Goal: Transaction & Acquisition: Book appointment/travel/reservation

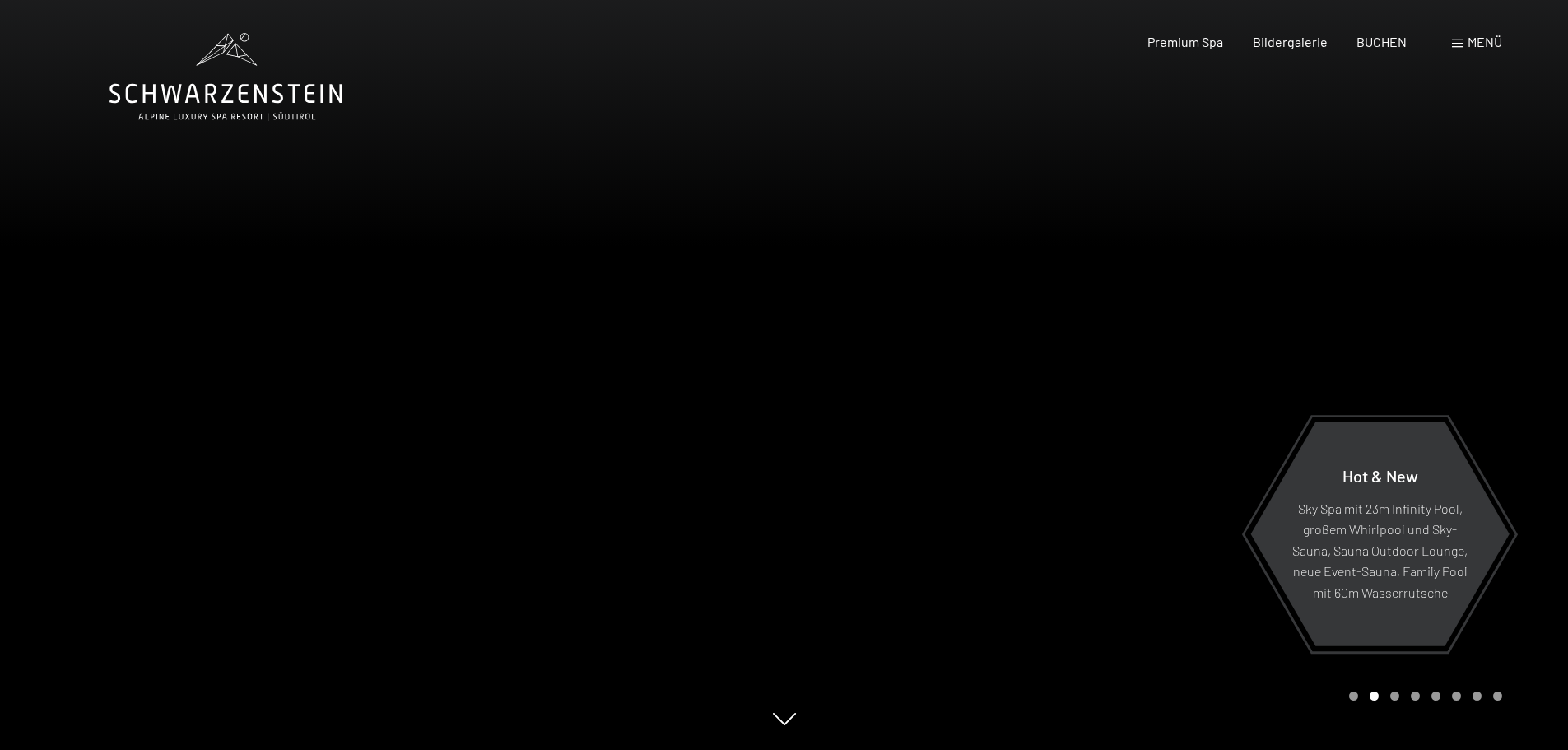
click at [1490, 164] on div at bounding box center [1177, 375] width 784 height 750
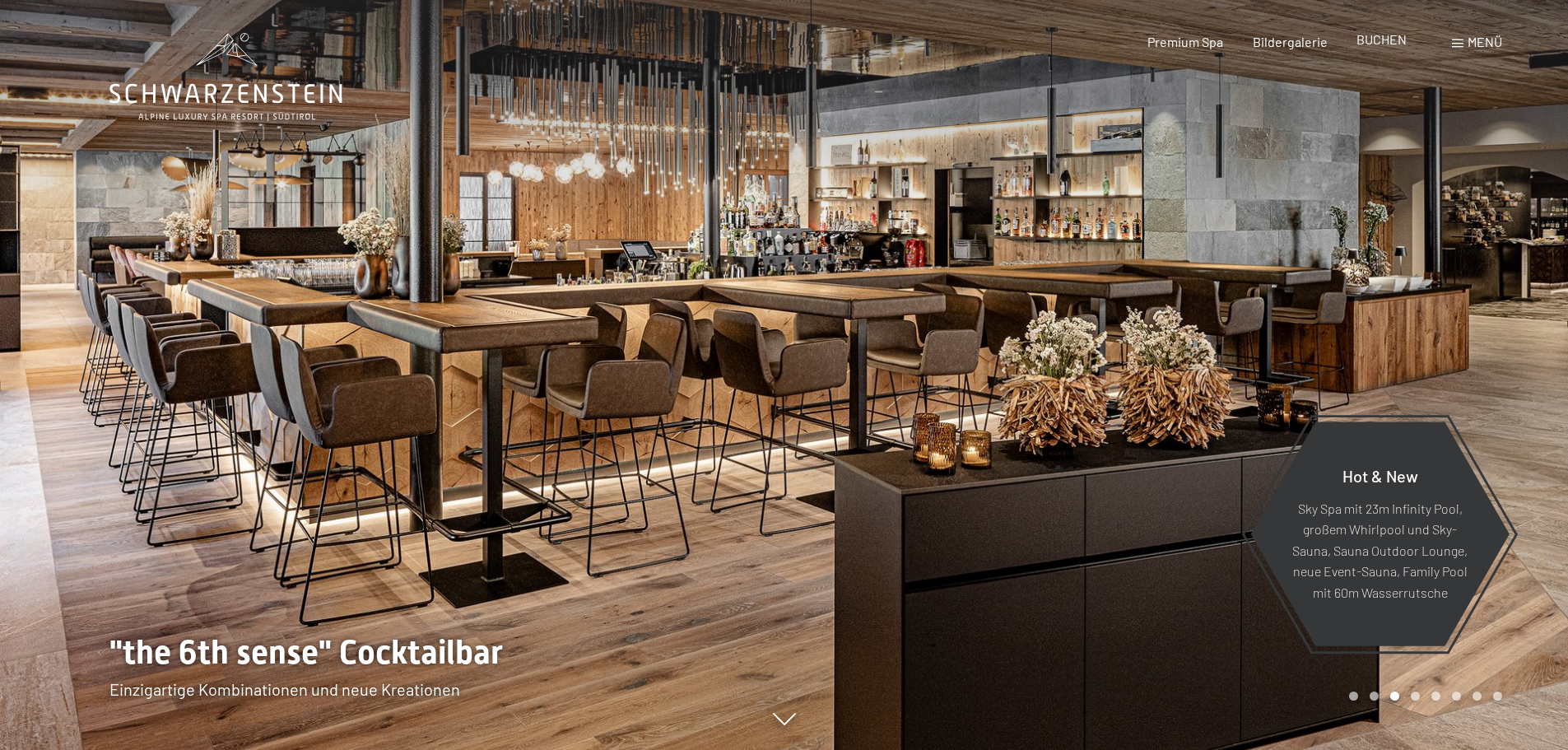
click at [1388, 39] on span "BUCHEN" at bounding box center [1382, 39] width 50 height 15
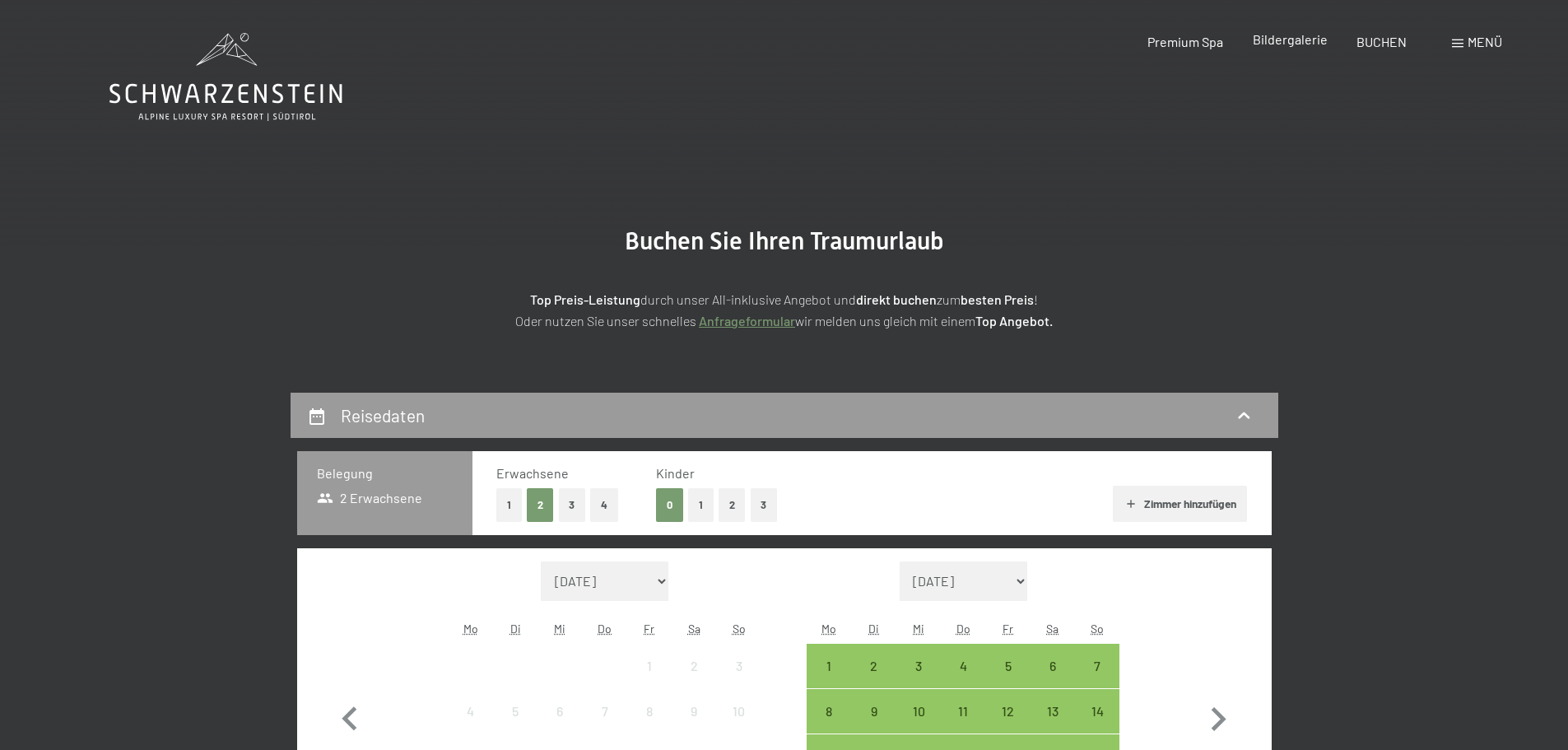
click at [1312, 43] on span "Bildergalerie" at bounding box center [1290, 39] width 74 height 15
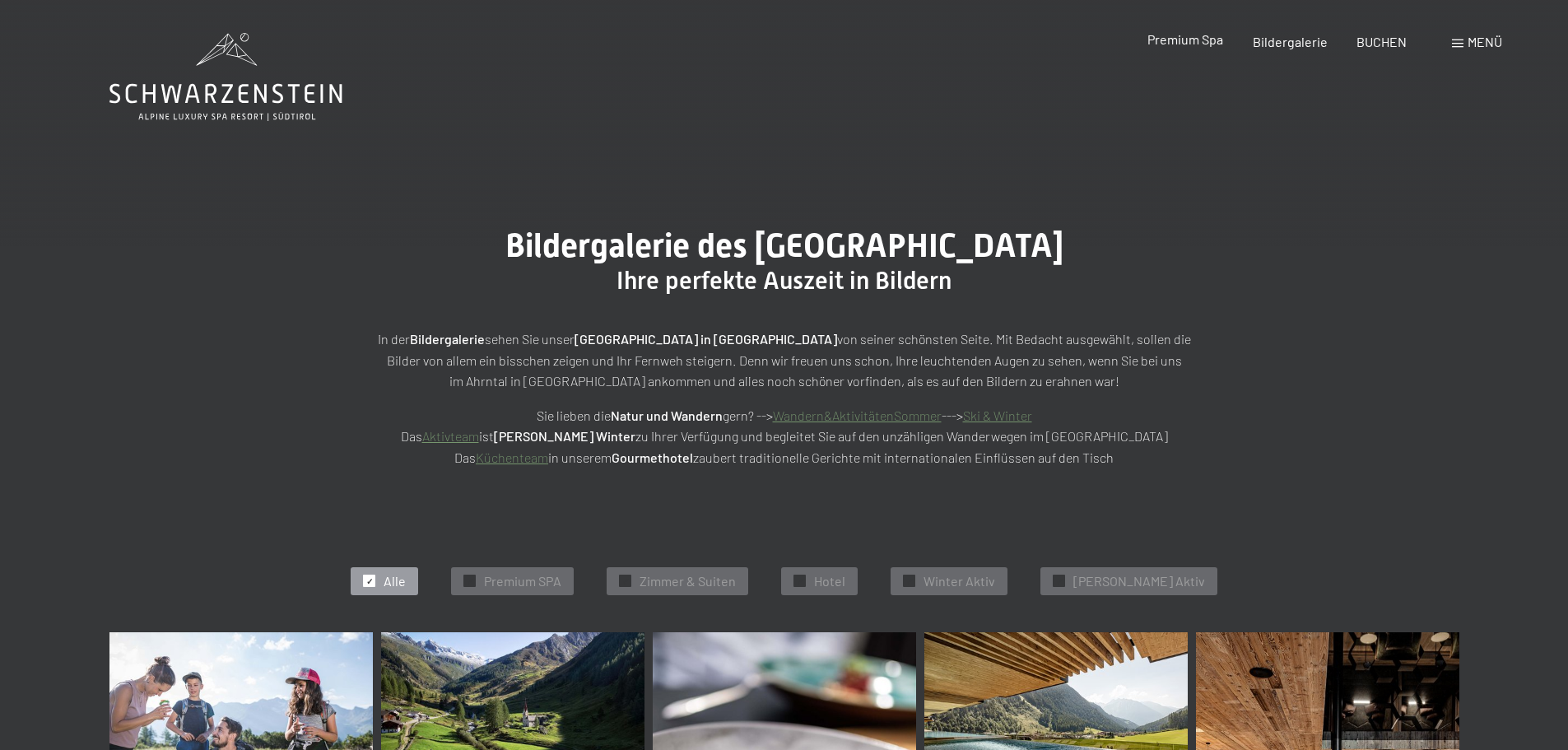
click at [1194, 45] on span "Premium Spa" at bounding box center [1186, 39] width 75 height 15
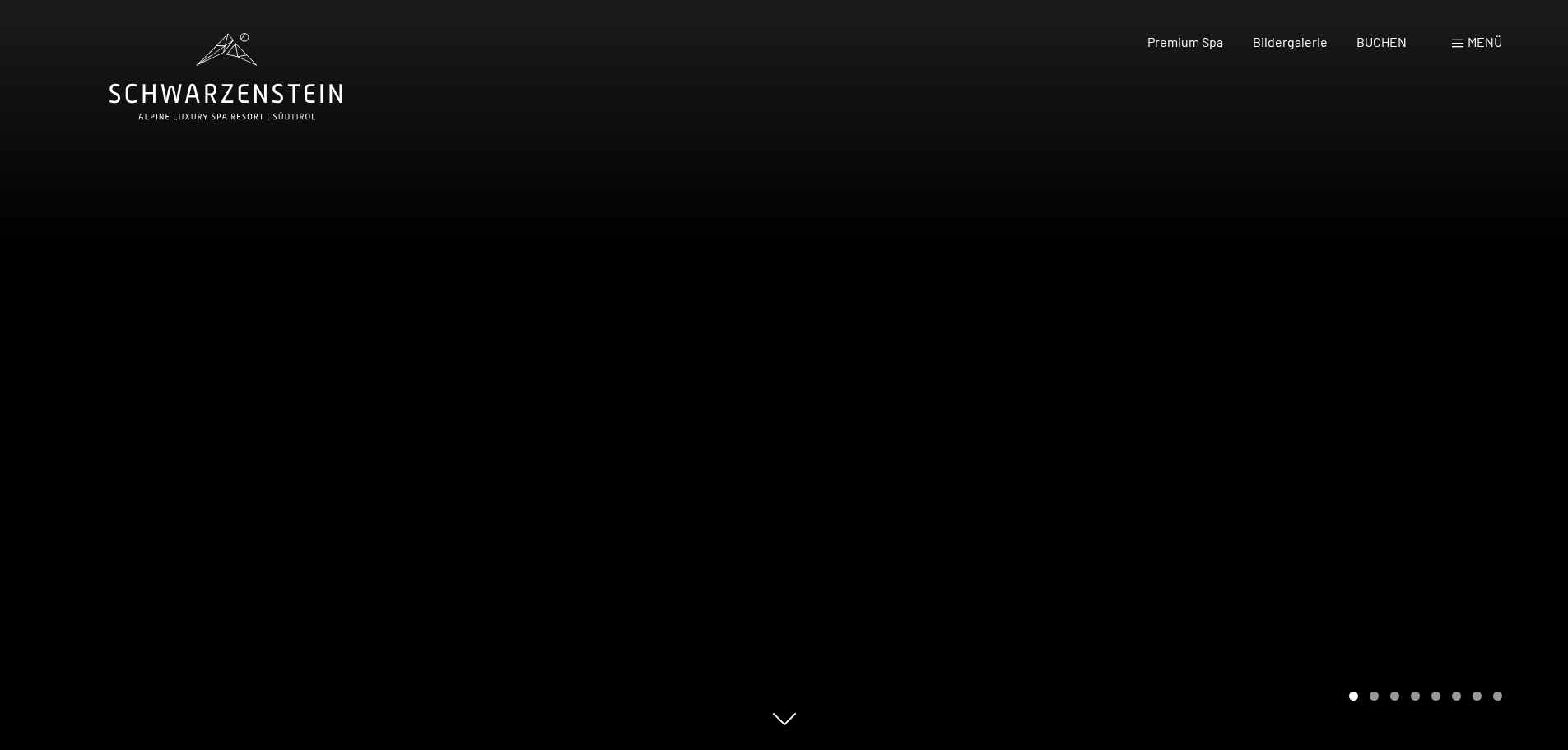
click at [1471, 51] on div "Buchen Anfragen Premium Spa Bildergalerie BUCHEN Menü DE IT EN Gutschein Bilder…" at bounding box center [1297, 42] width 413 height 18
click at [1474, 42] on span "Menü" at bounding box center [1485, 41] width 35 height 15
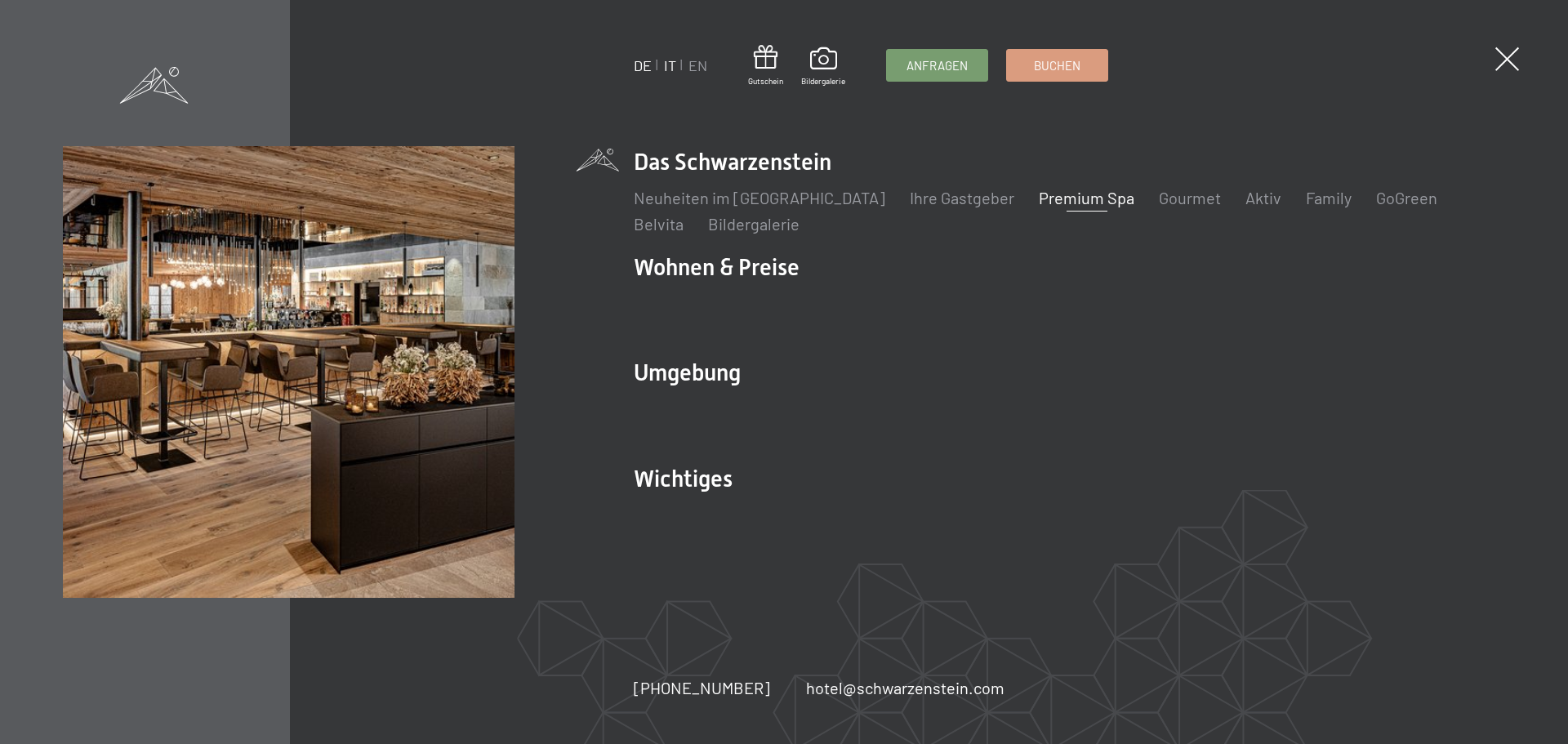
click at [677, 70] on link "IT" at bounding box center [670, 65] width 12 height 18
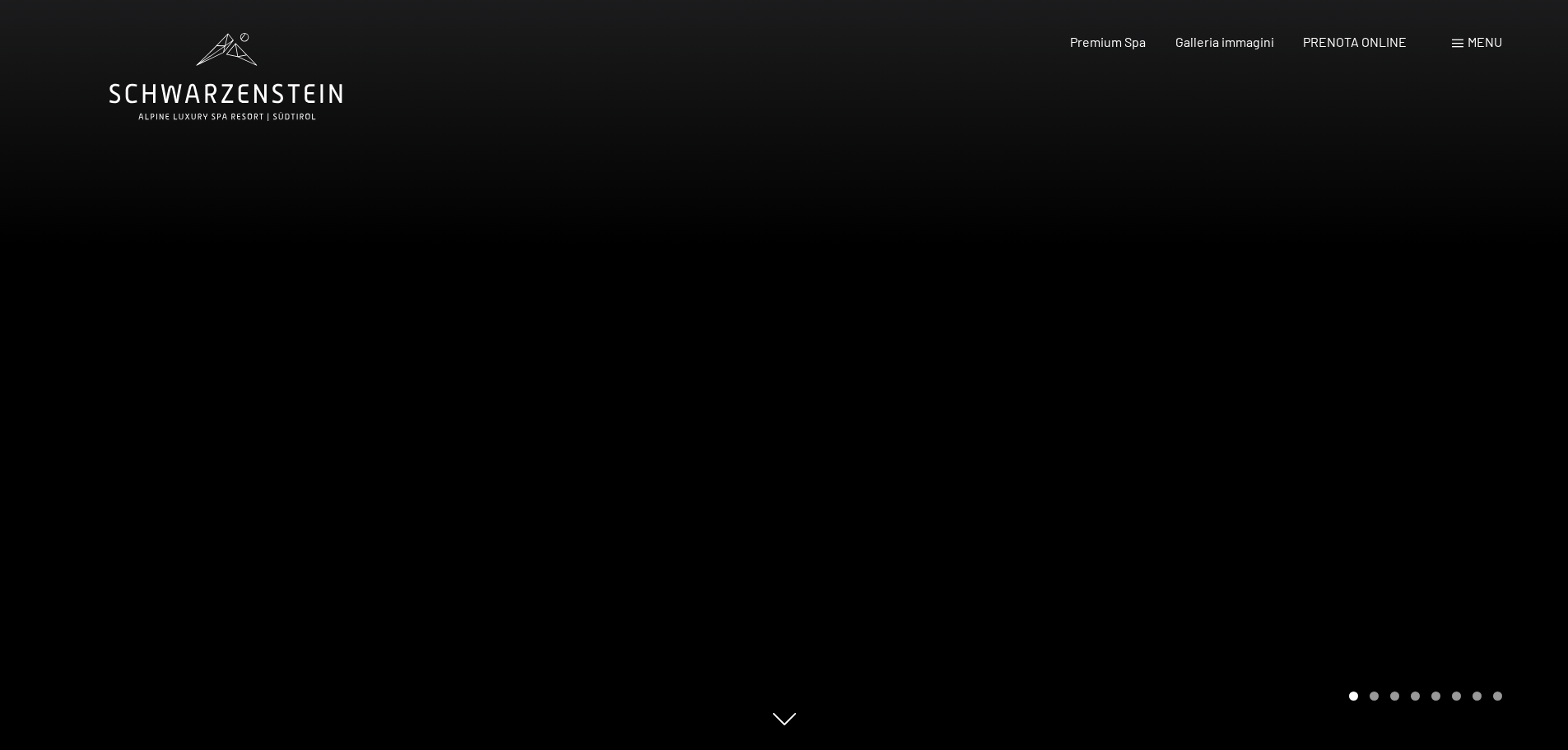
click at [1456, 48] on div "Menu" at bounding box center [1477, 42] width 50 height 18
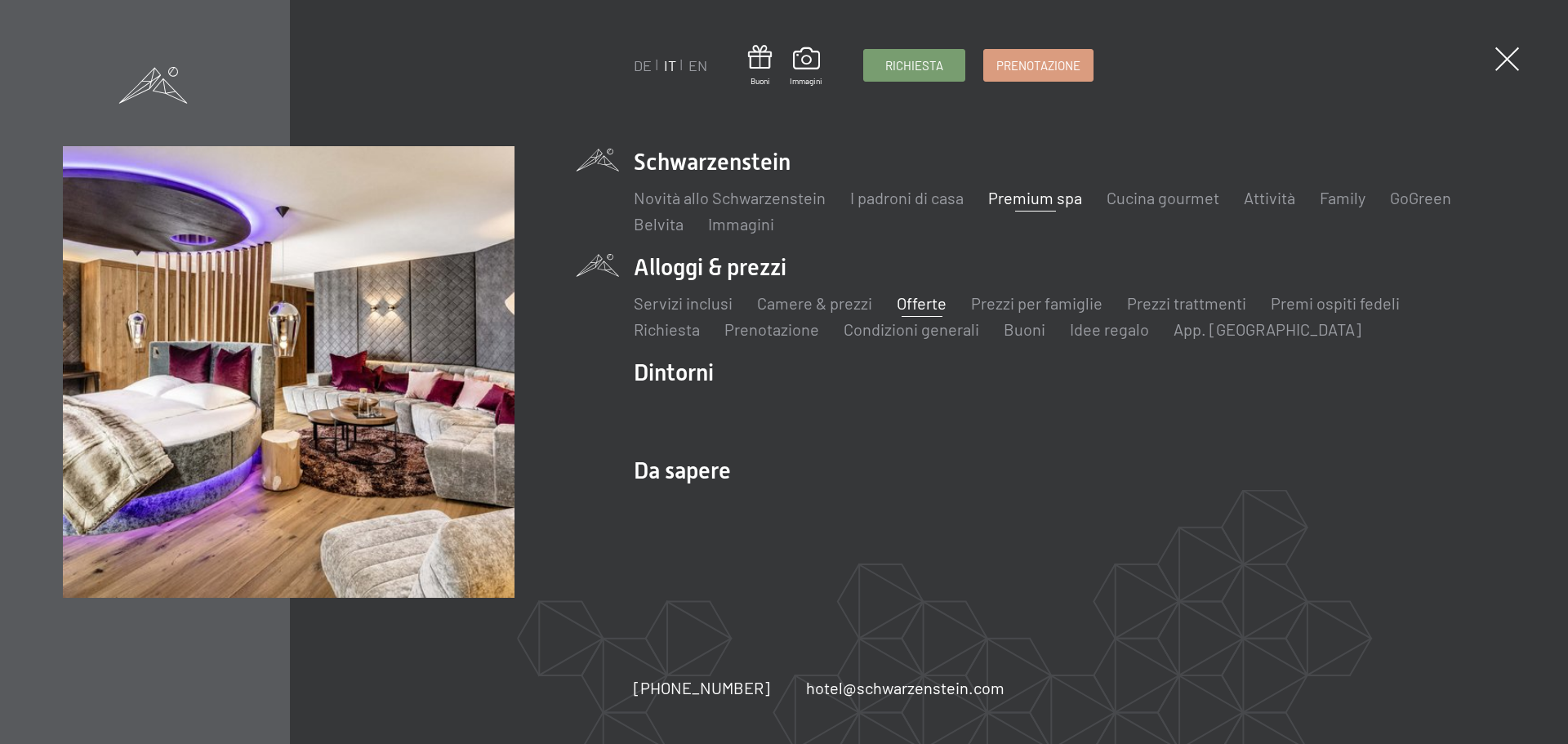
click at [924, 304] on link "Offerte" at bounding box center [922, 303] width 50 height 20
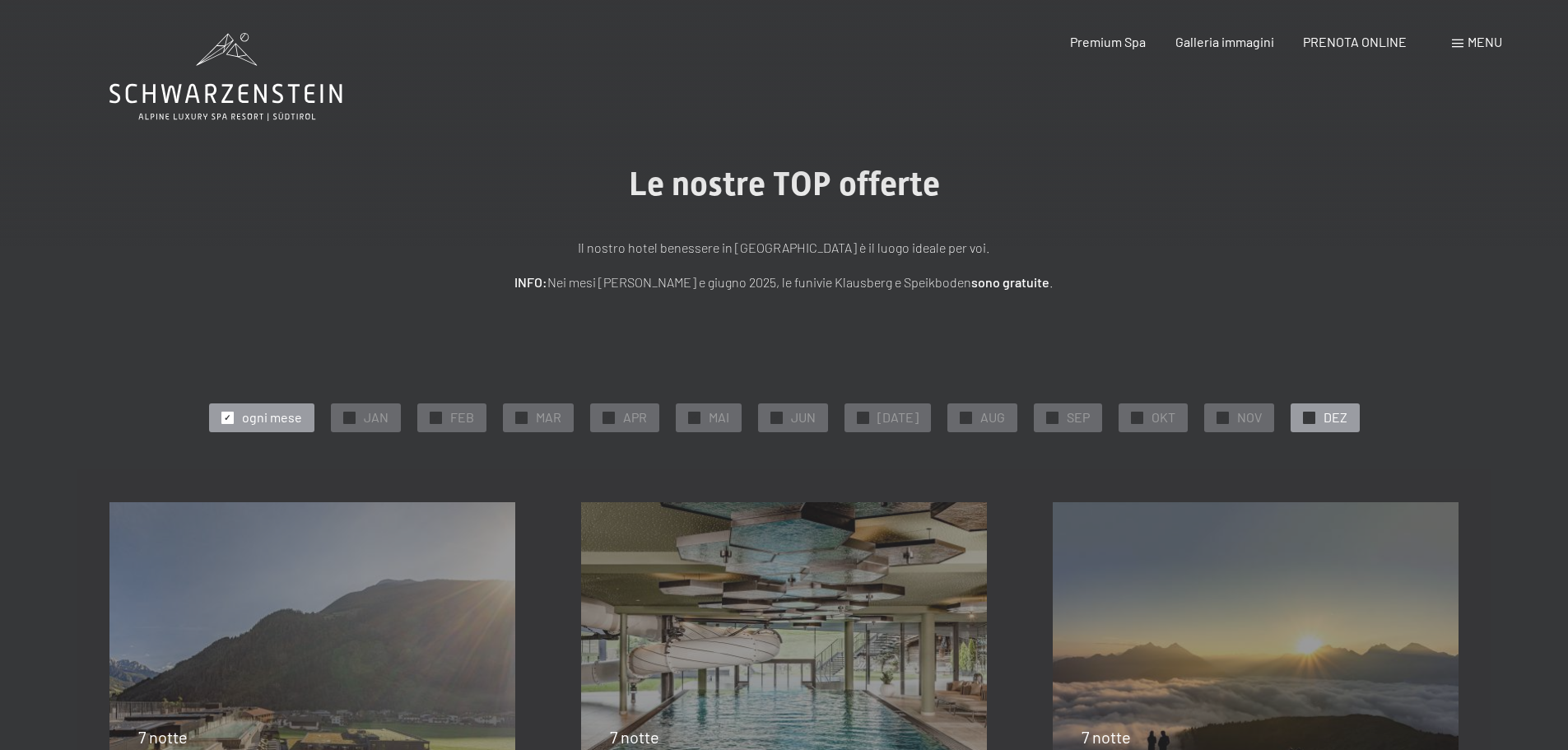
click at [1324, 414] on span "DEZ" at bounding box center [1336, 417] width 24 height 18
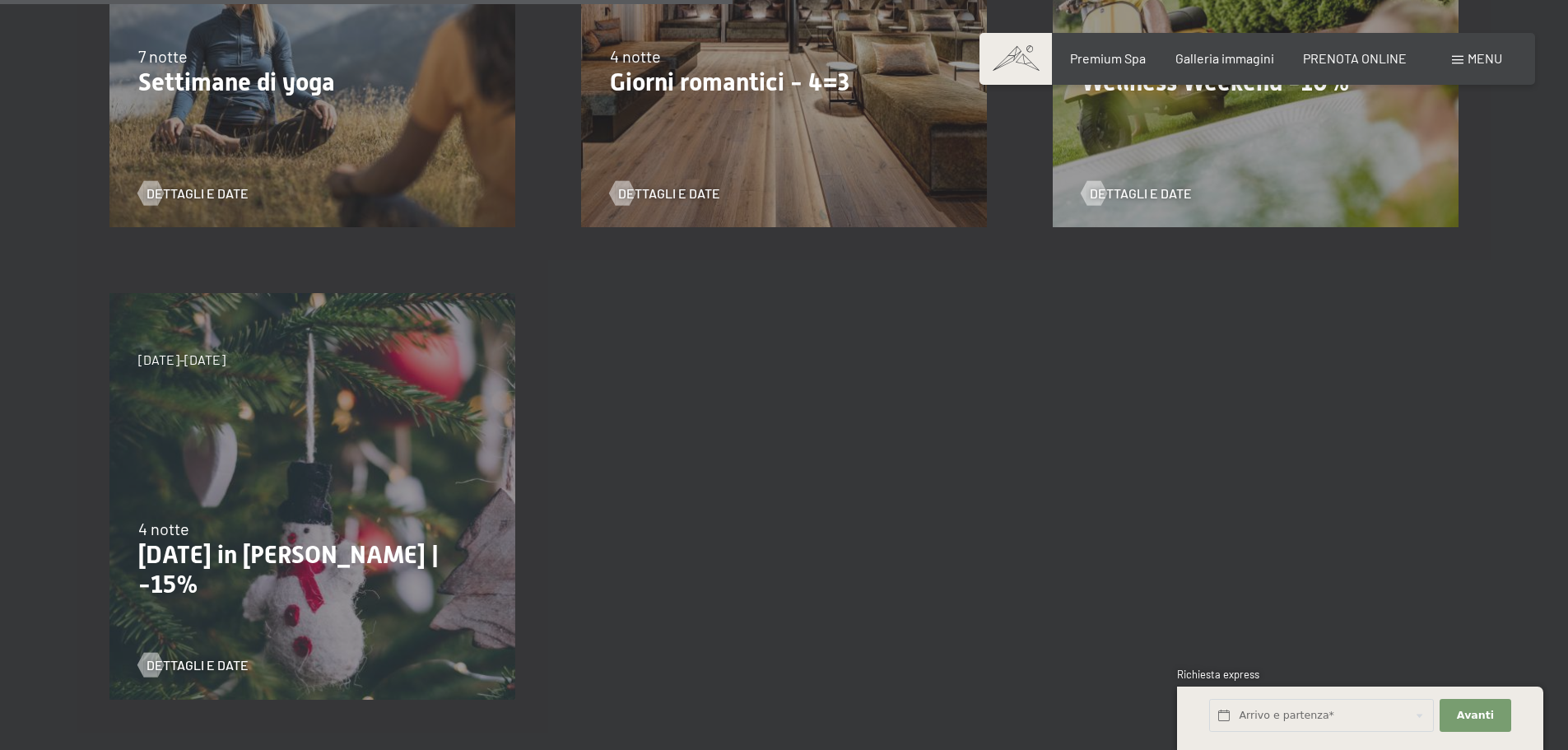
scroll to position [905, 0]
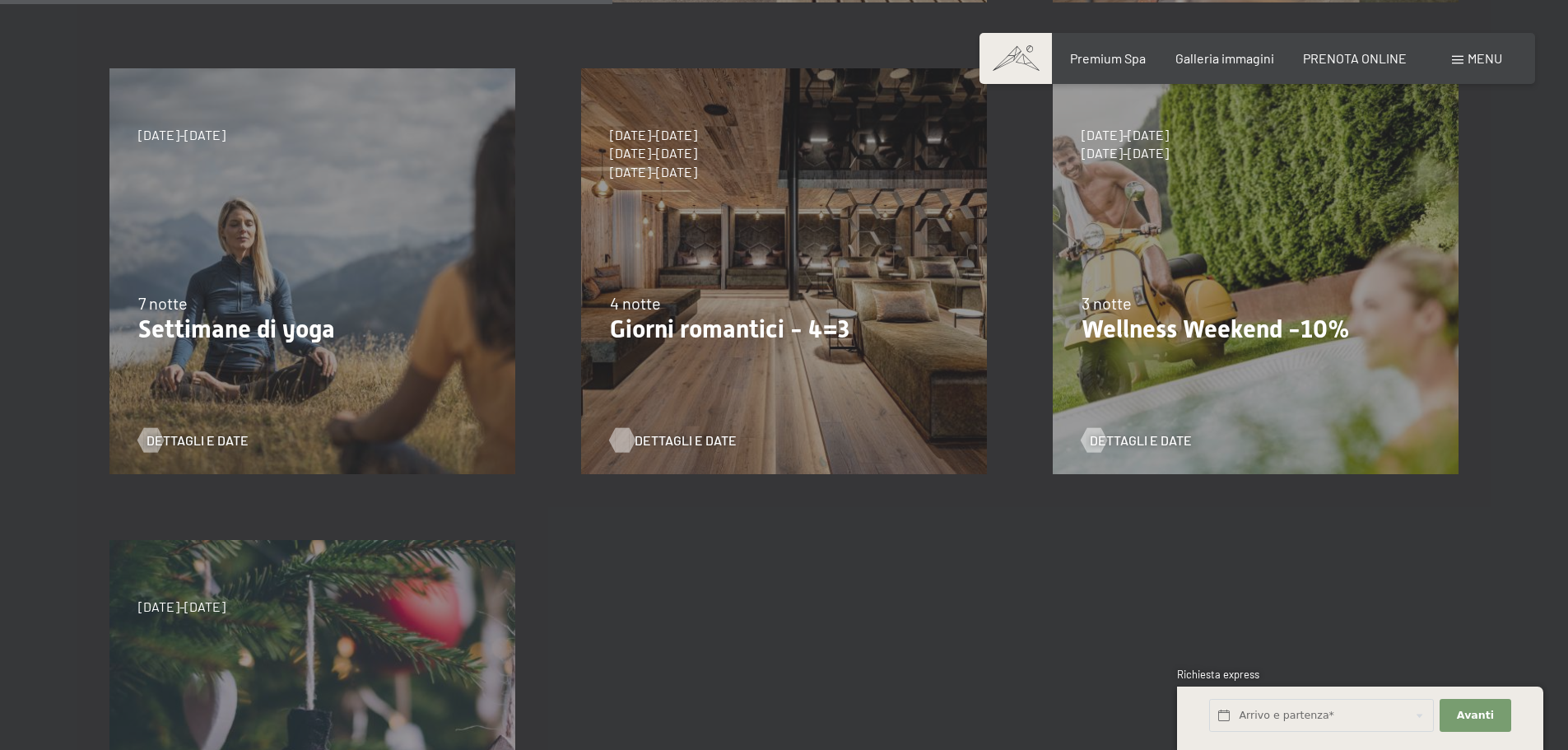
click at [663, 442] on span "Dettagli e Date" at bounding box center [686, 440] width 102 height 18
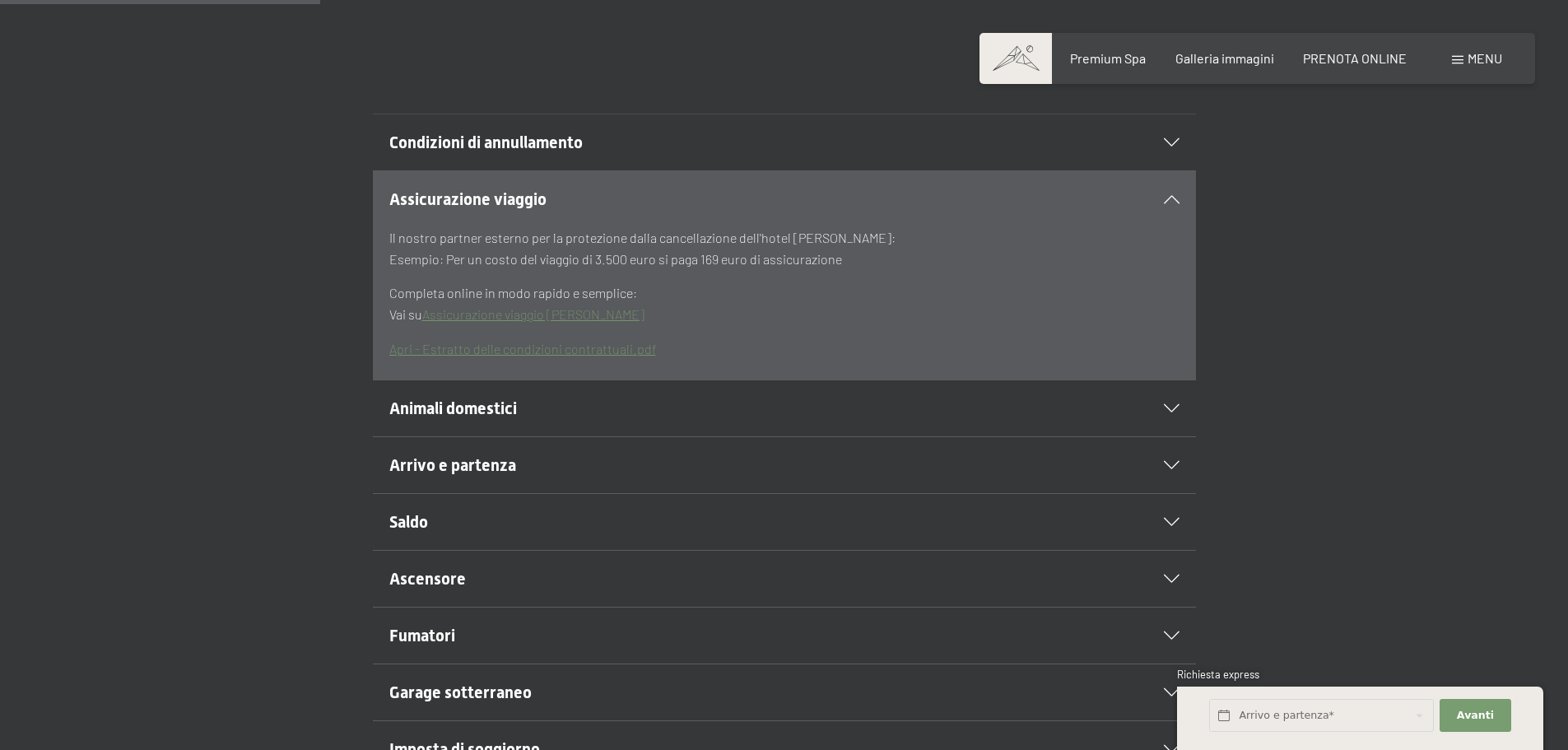
scroll to position [412, 0]
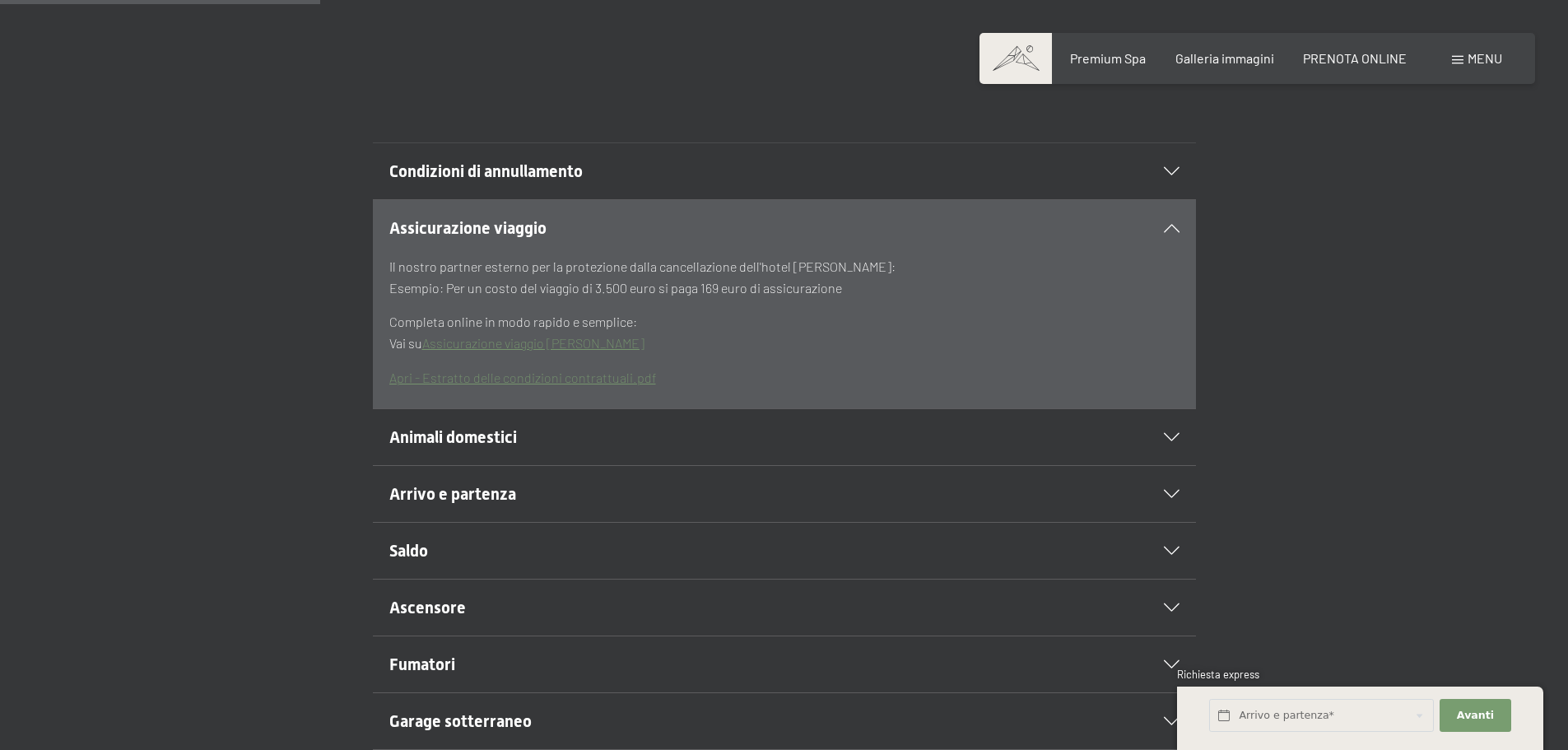
click at [480, 164] on span "Condizioni di annullamento" at bounding box center [486, 171] width 194 height 20
